Goal: Information Seeking & Learning: Learn about a topic

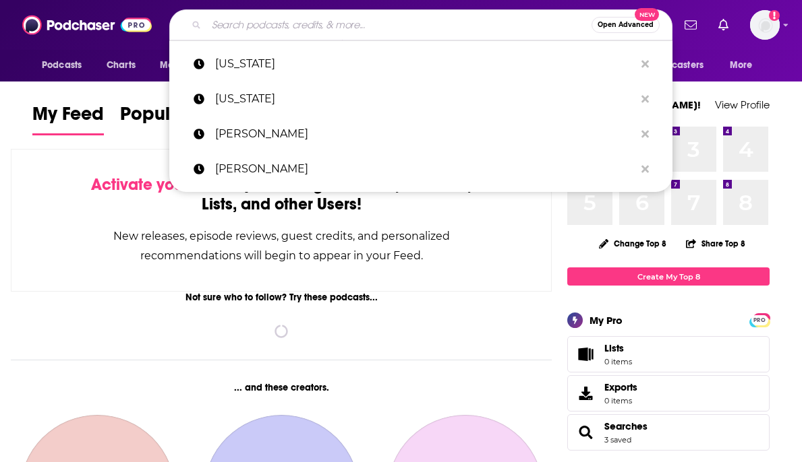
click at [367, 27] on input "Search podcasts, credits, & more..." at bounding box center [398, 25] width 385 height 22
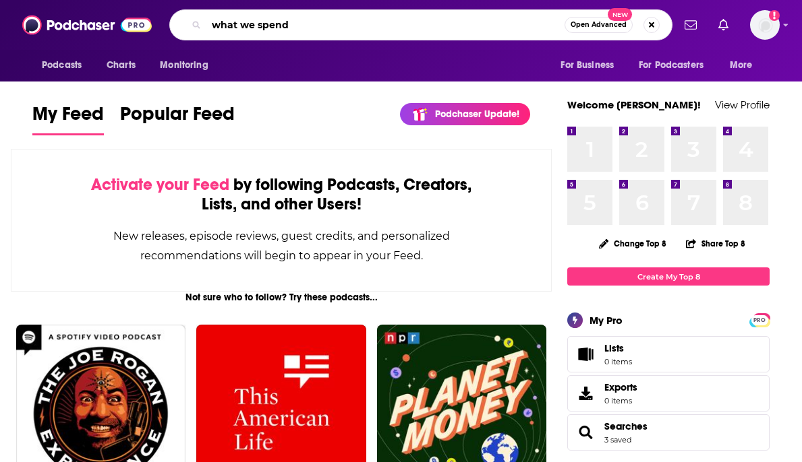
type input "what we spend"
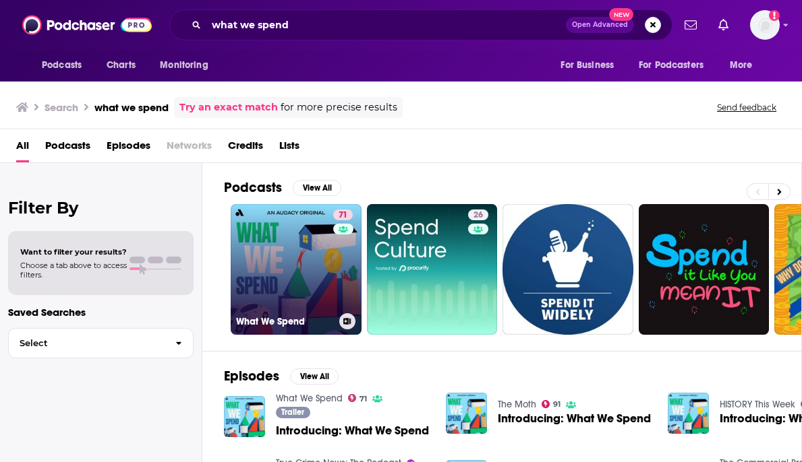
click at [300, 276] on link "71 What We Spend" at bounding box center [296, 269] width 131 height 131
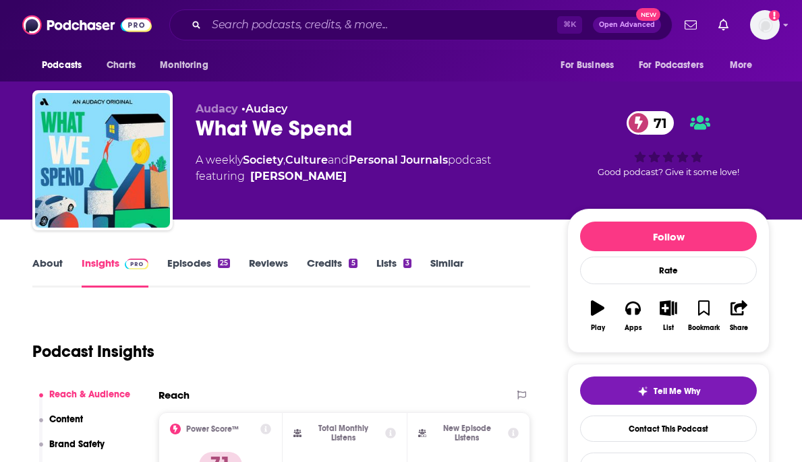
click at [655, 124] on span "71" at bounding box center [657, 123] width 34 height 24
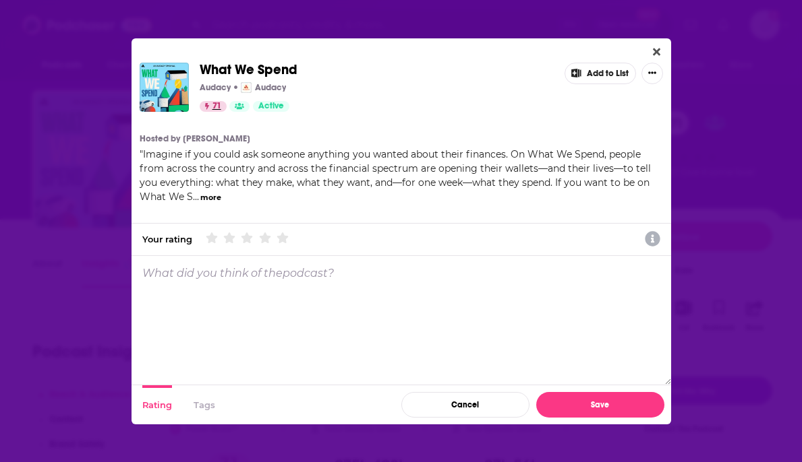
click at [208, 106] on icon "71" at bounding box center [206, 106] width 4 height 7
click at [657, 51] on icon "Close" at bounding box center [656, 51] width 7 height 7
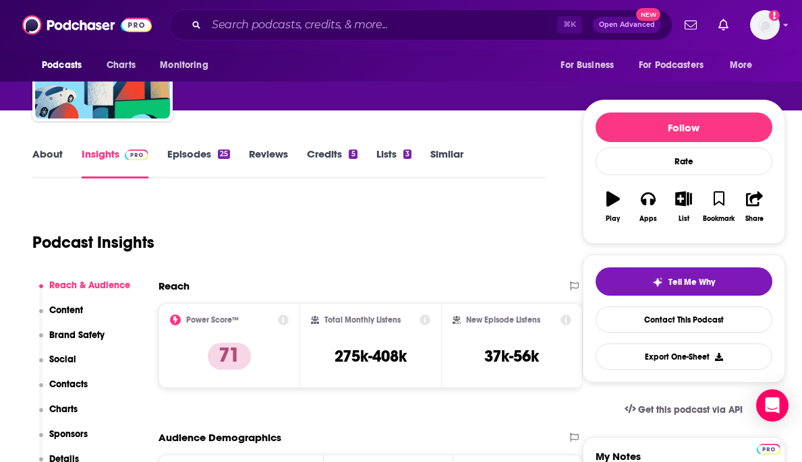
scroll to position [112, 0]
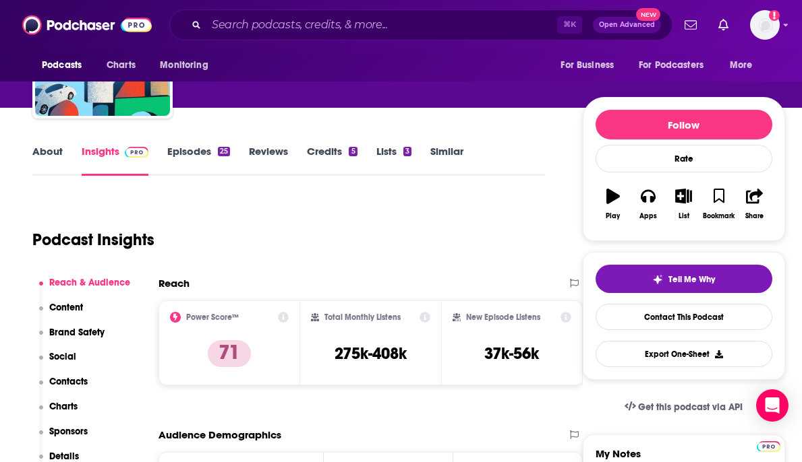
click at [390, 150] on link "Lists 3" at bounding box center [393, 160] width 35 height 31
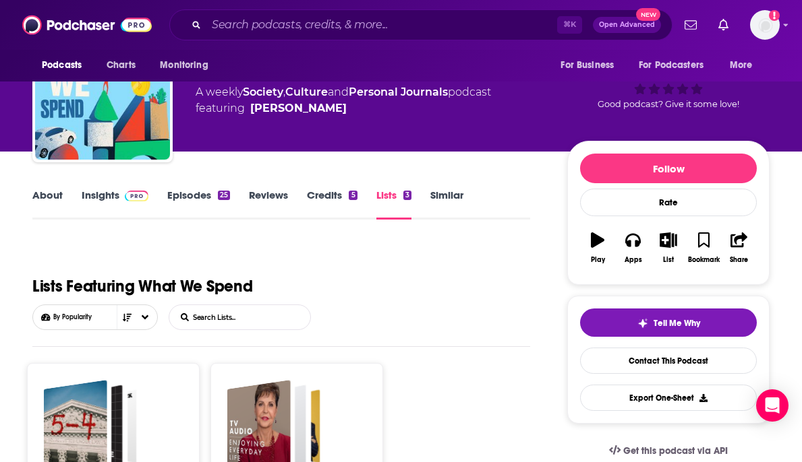
scroll to position [37, 0]
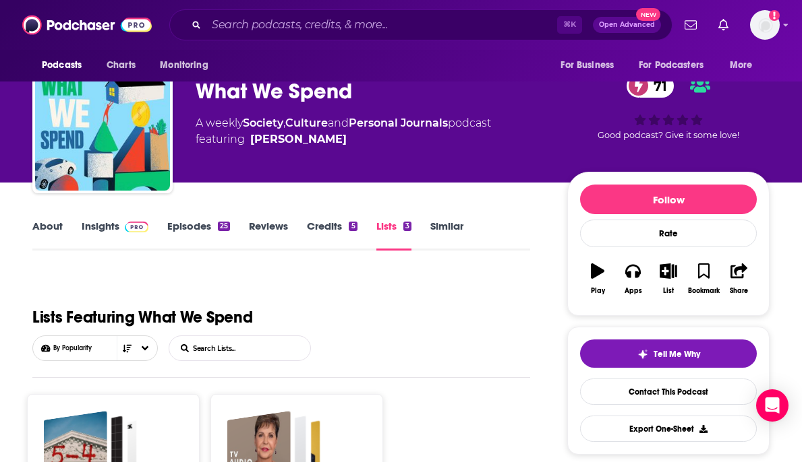
click at [191, 229] on link "Episodes 25" at bounding box center [198, 235] width 63 height 31
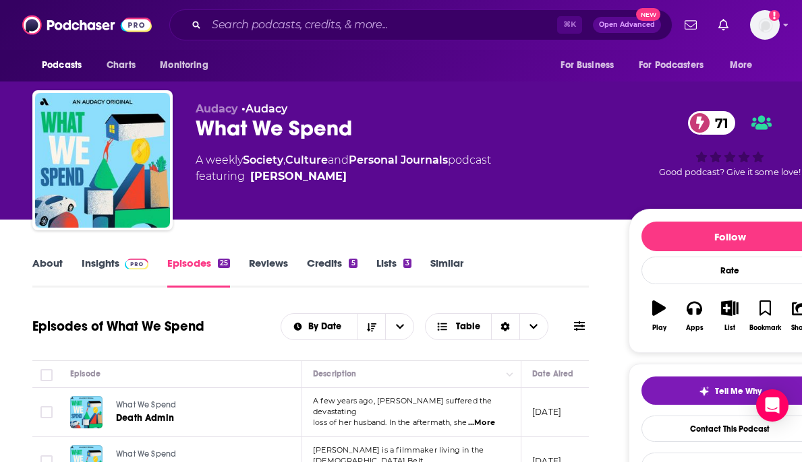
click at [49, 266] on link "About" at bounding box center [47, 272] width 30 height 31
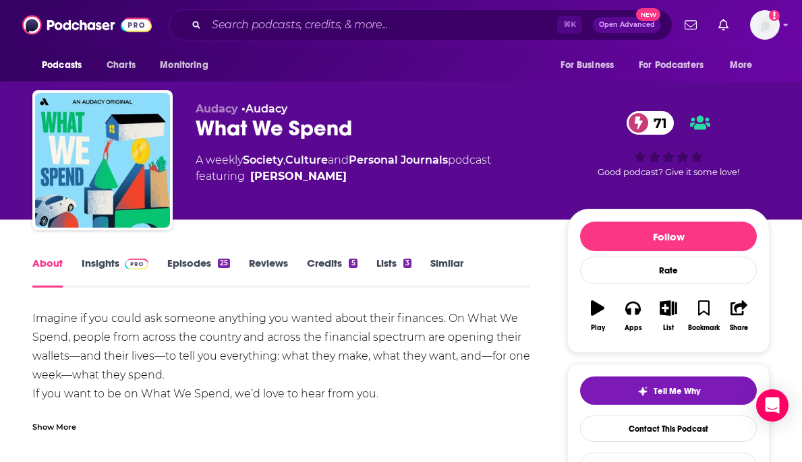
click at [115, 267] on link "Insights" at bounding box center [115, 272] width 67 height 31
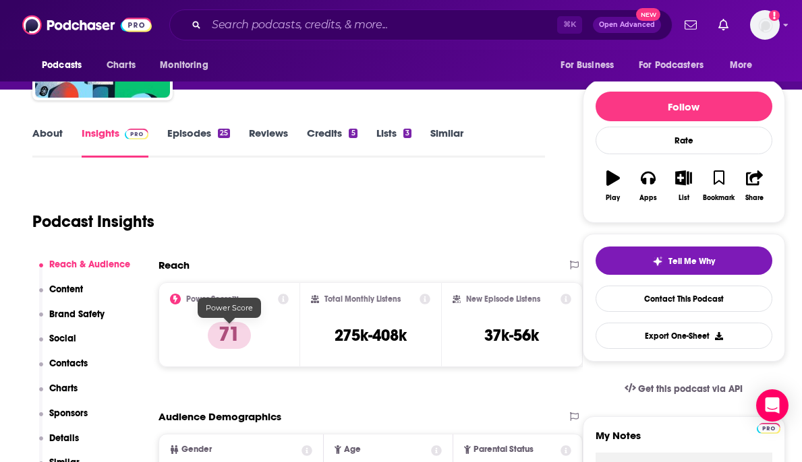
scroll to position [189, 0]
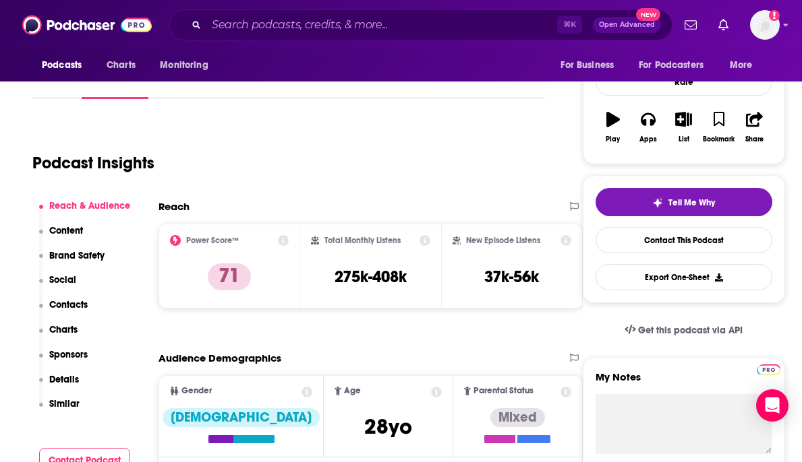
click at [284, 239] on icon at bounding box center [283, 240] width 11 height 11
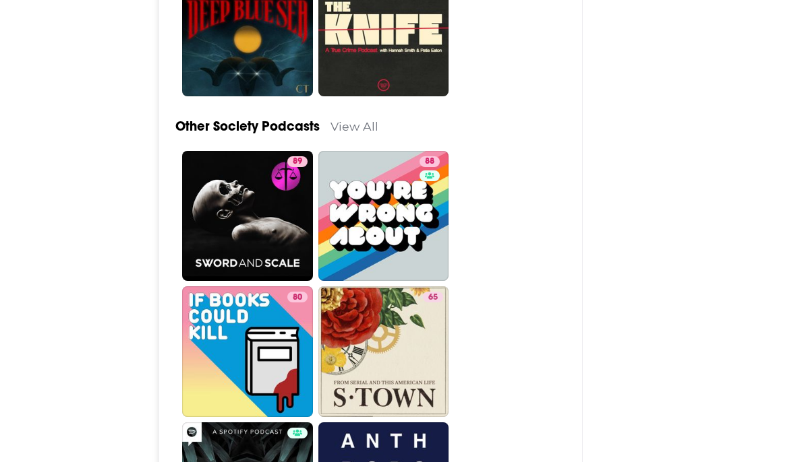
scroll to position [0, 0]
